Goal: Find specific page/section: Find specific page/section

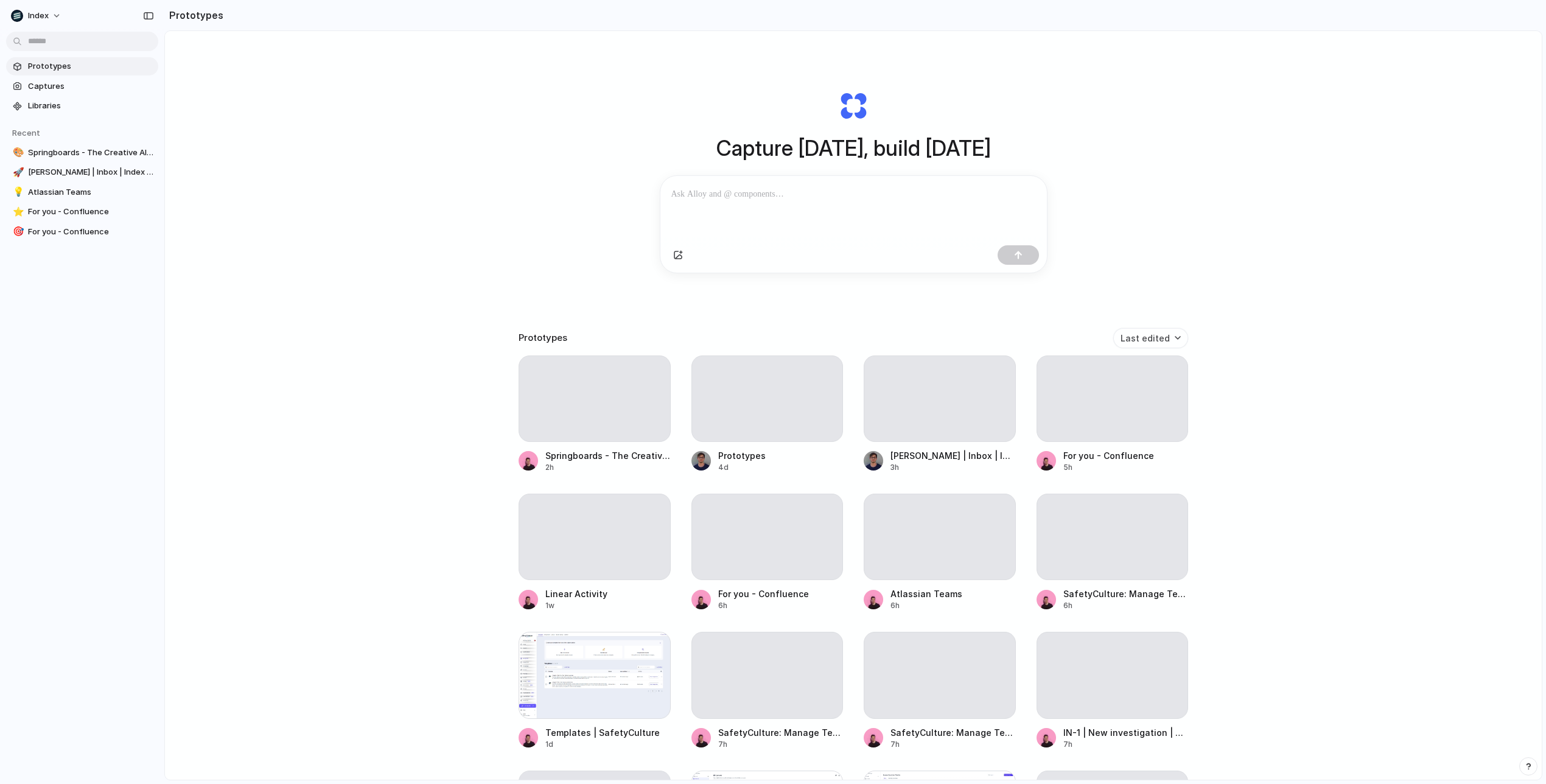
click at [101, 73] on link "Prototypes" at bounding box center [82, 66] width 152 height 18
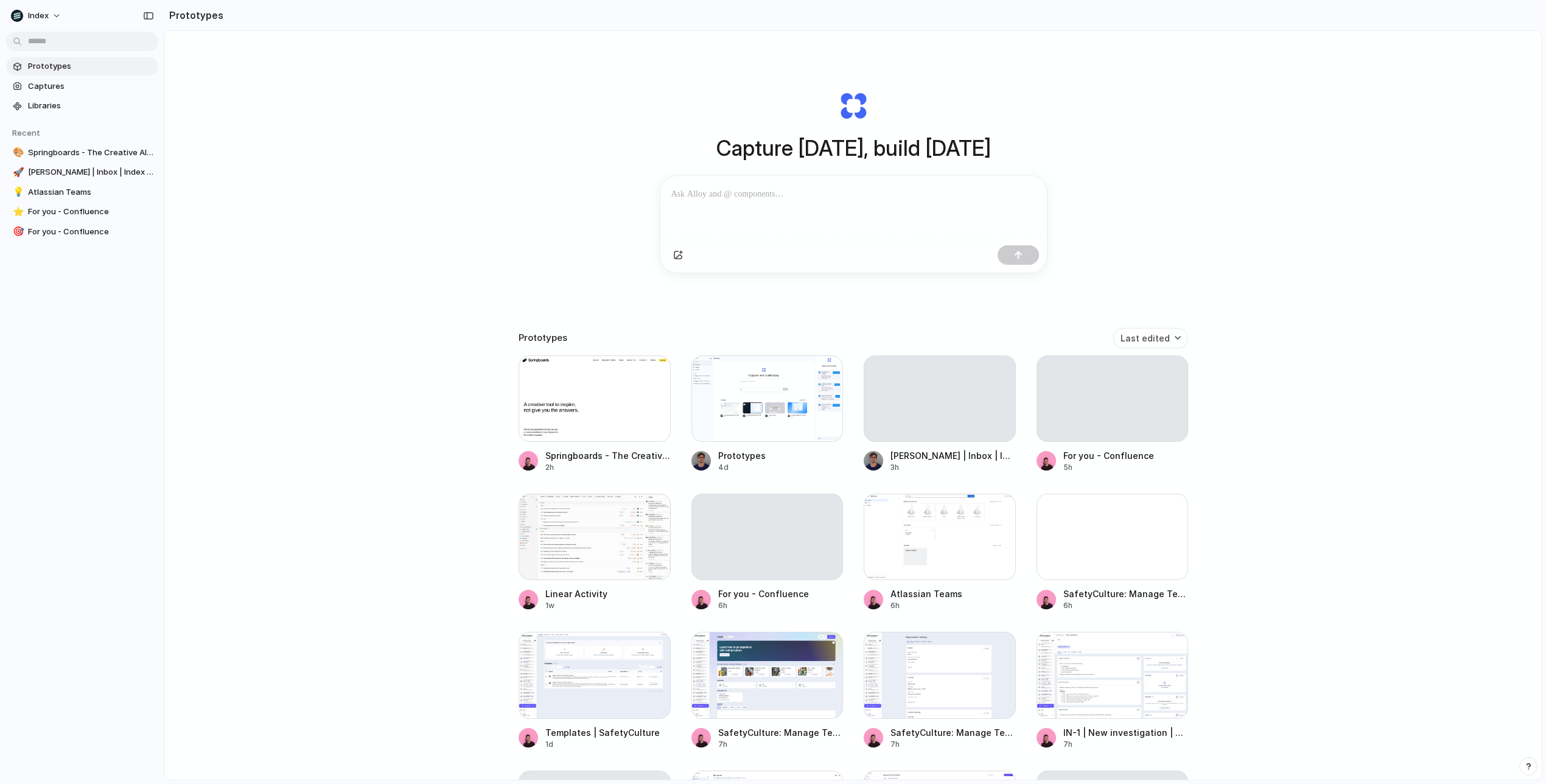
click at [101, 73] on link "Prototypes" at bounding box center [82, 66] width 152 height 18
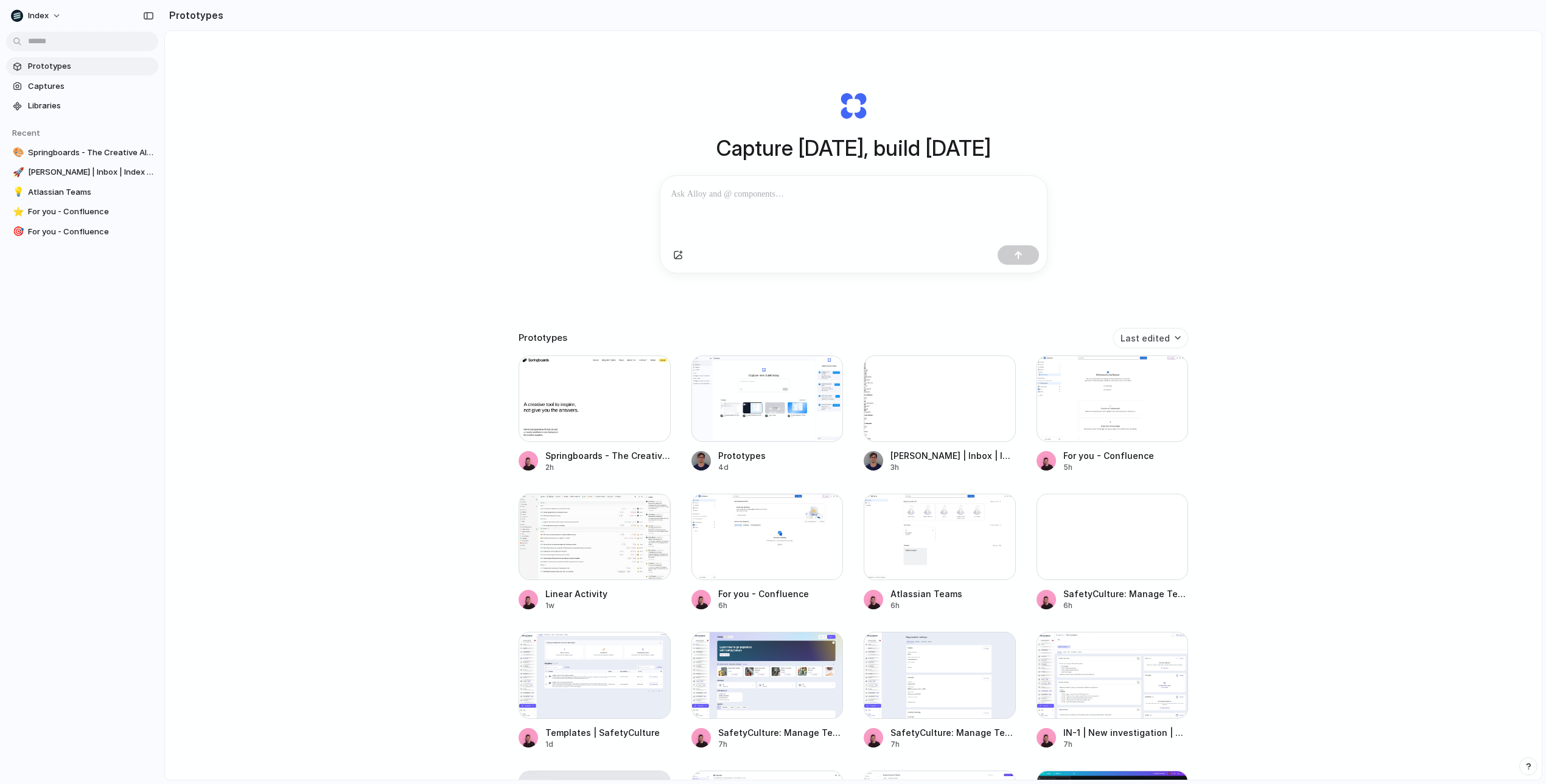
click at [445, 190] on div "Capture [DATE], build [DATE] Clone web app Clone screenshot Start from existing…" at bounding box center [853, 438] width 1376 height 813
click at [1015, 258] on div at bounding box center [1018, 255] width 42 height 19
